Goal: Task Accomplishment & Management: Use online tool/utility

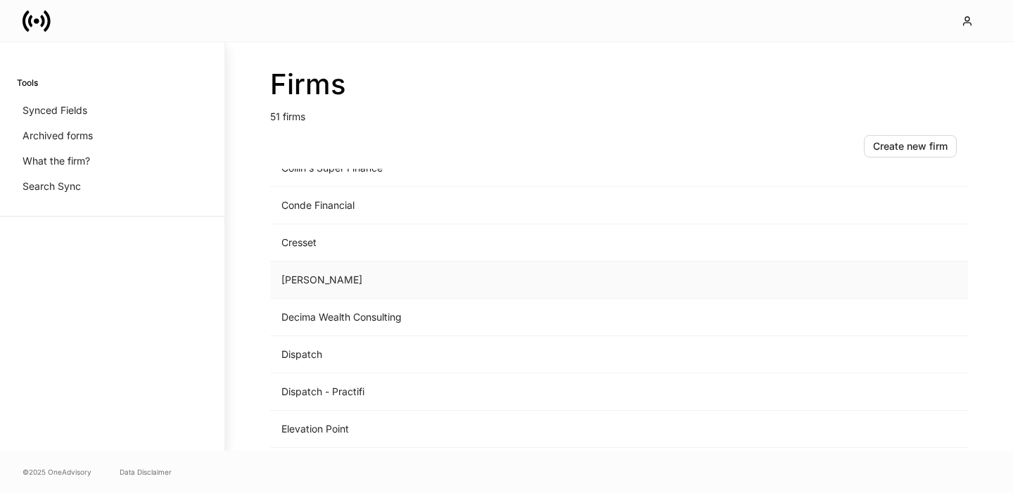
scroll to position [625, 0]
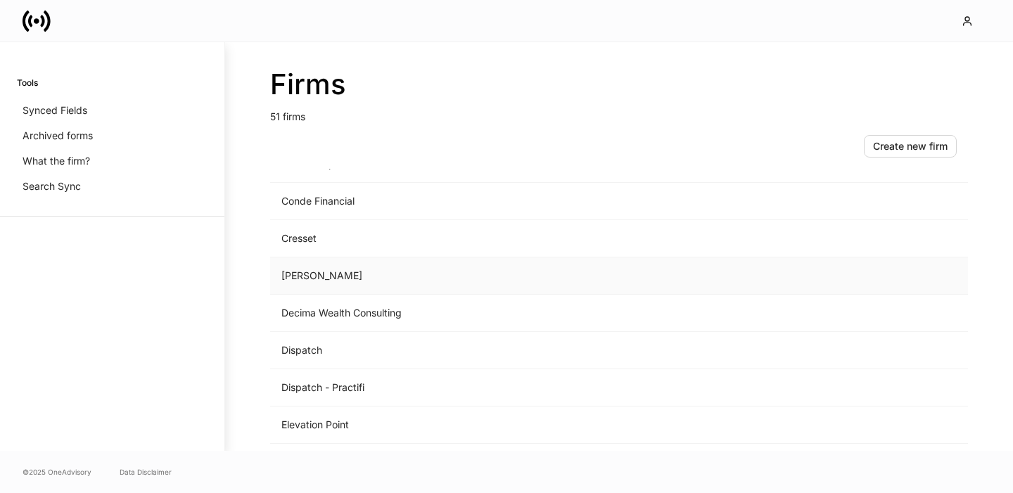
click at [321, 273] on td "[PERSON_NAME]" at bounding box center [502, 275] width 464 height 37
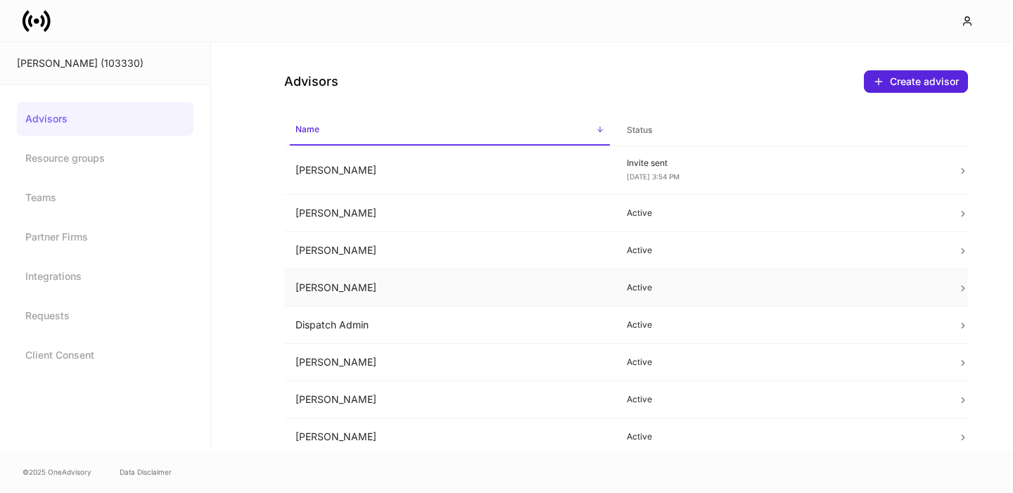
click at [349, 290] on td "[PERSON_NAME]" at bounding box center [449, 287] width 331 height 37
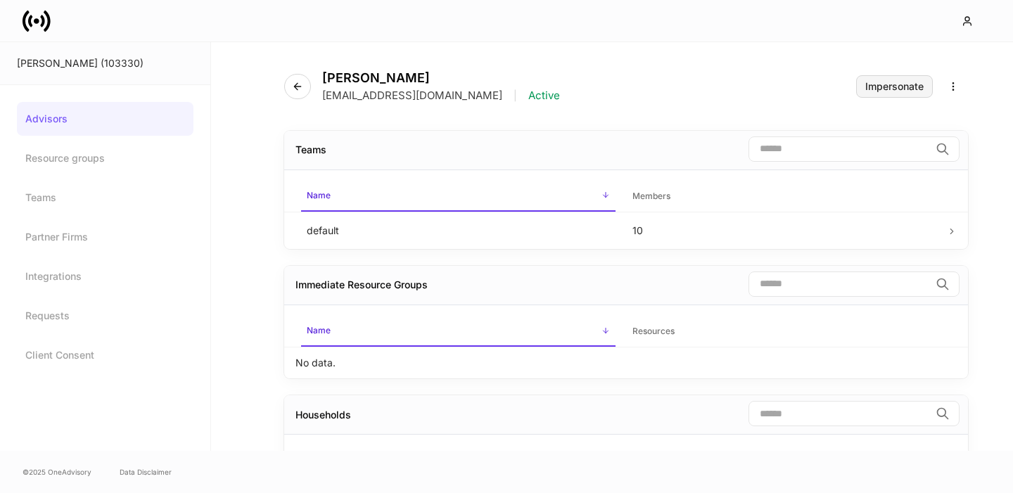
click at [894, 87] on div "Impersonate" at bounding box center [894, 87] width 58 height 10
